Goal: Transaction & Acquisition: Obtain resource

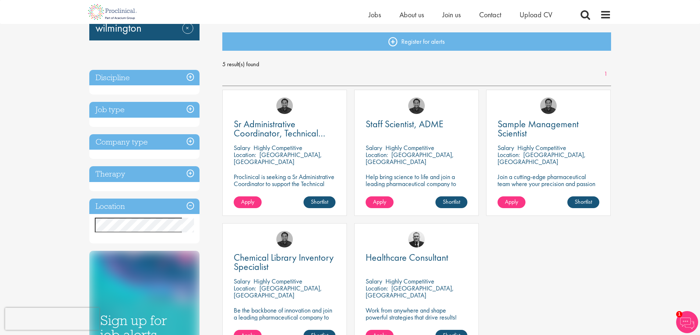
scroll to position [147, 0]
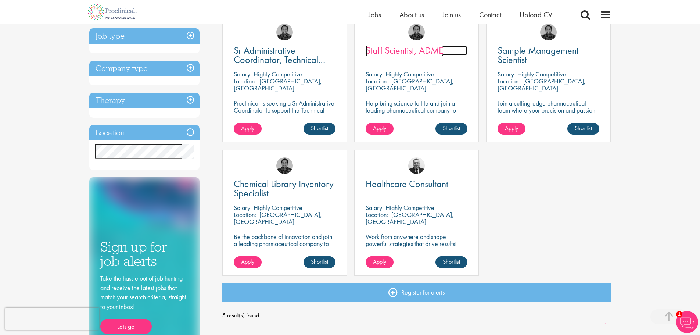
click at [417, 50] on span "Staff Scientist, ADME" at bounding box center [405, 50] width 78 height 13
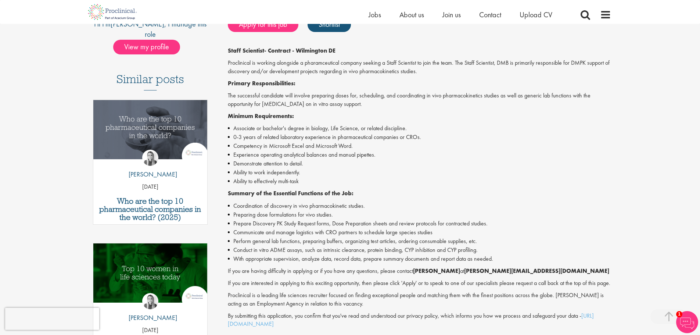
scroll to position [110, 0]
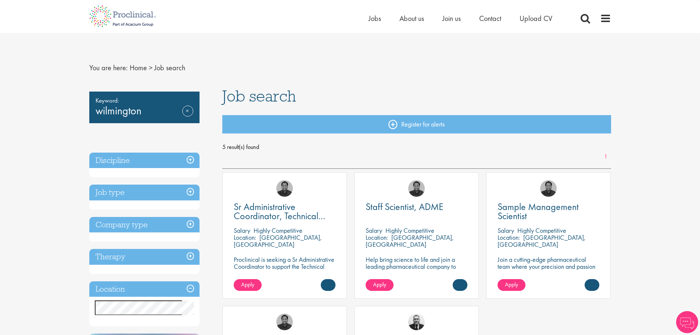
scroll to position [153, 0]
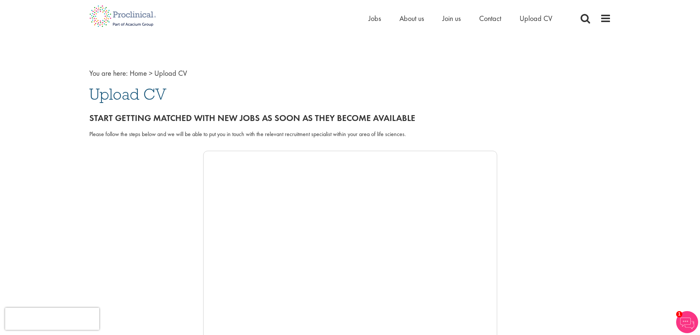
click at [101, 73] on span "You are here:" at bounding box center [108, 73] width 39 height 10
click at [122, 13] on img at bounding box center [123, 16] width 78 height 32
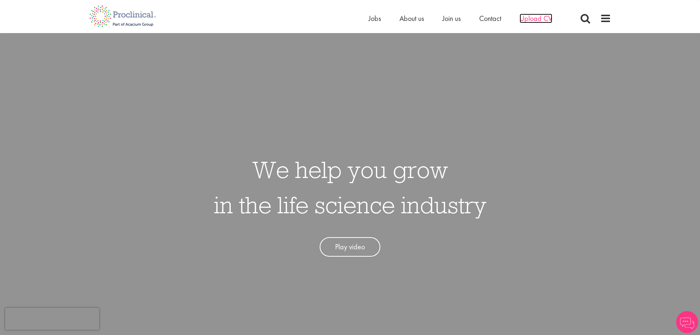
click at [526, 17] on span "Upload CV" at bounding box center [536, 19] width 33 height 10
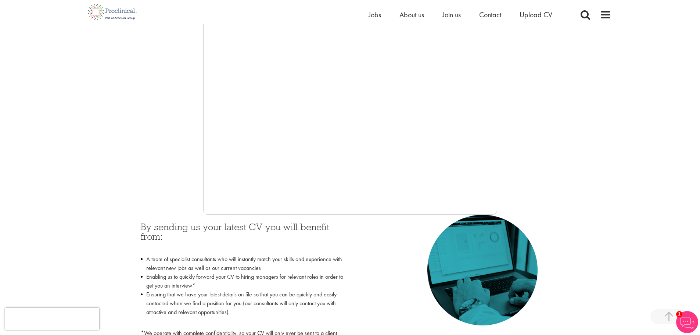
scroll to position [147, 0]
